Goal: Navigation & Orientation: Go to known website

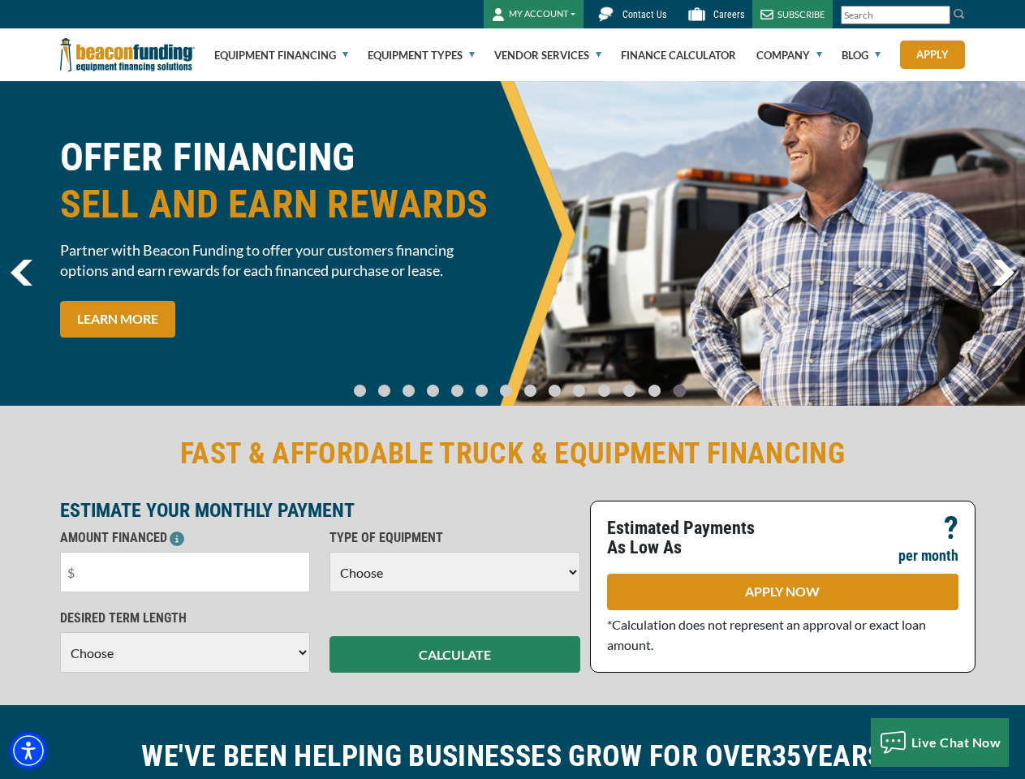
click at [28, 751] on img "Accessibility Menu" at bounding box center [29, 751] width 36 height 36
click at [940, 15] on body "Skip to main content Enable accessibility for low vision Open the accessibility…" at bounding box center [512, 389] width 1025 height 779
click at [512, 244] on body "Skip to main content Enable accessibility for low vision Open the accessibility…" at bounding box center [512, 389] width 1025 height 779
click at [373, 383] on body "Skip to main content Enable accessibility for low vision Open the accessibility…" at bounding box center [512, 389] width 1025 height 779
click at [396, 383] on body "Skip to main content Enable accessibility for low vision Open the accessibility…" at bounding box center [512, 389] width 1025 height 779
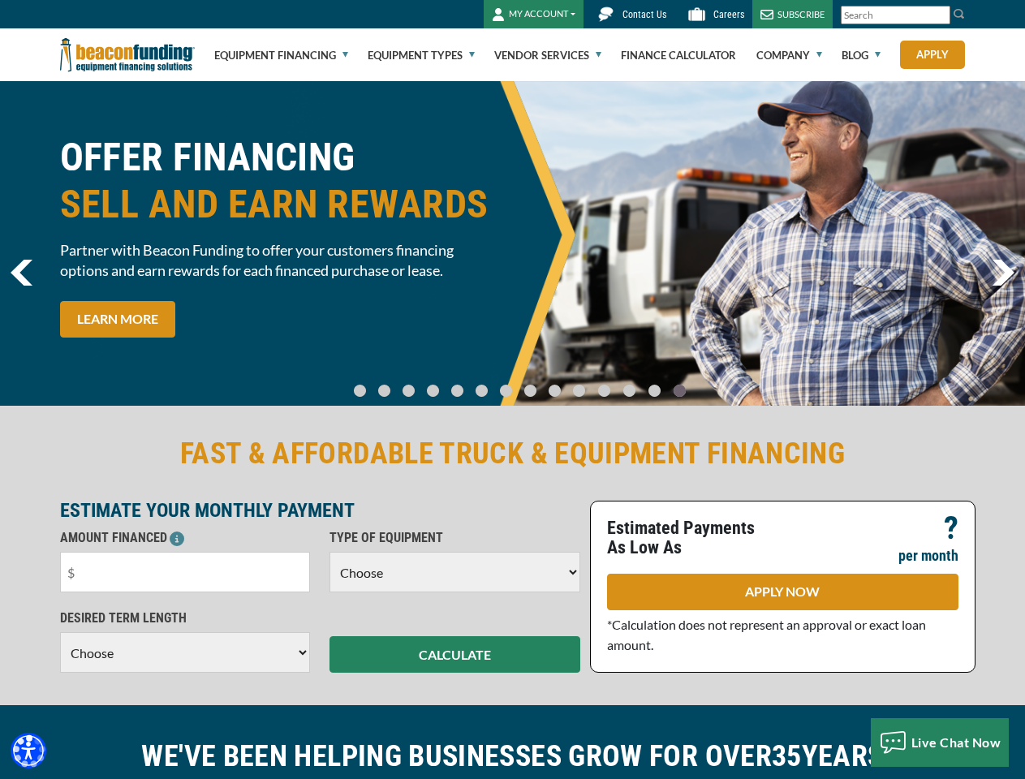
click at [418, 383] on body "Skip to main content Enable accessibility for low vision Open the accessibility…" at bounding box center [512, 389] width 1025 height 779
